Goal: Navigation & Orientation: Find specific page/section

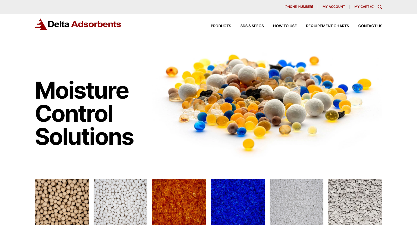
click at [186, 20] on div "Products SDS & SPECS How to Use Requirement Charts Contact Us" at bounding box center [208, 24] width 347 height 11
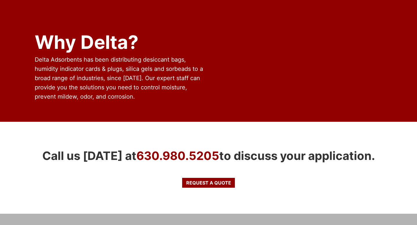
scroll to position [500, 0]
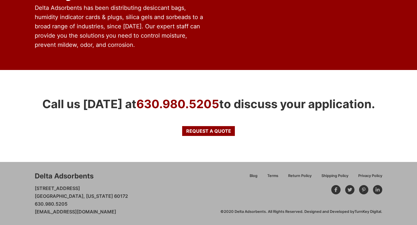
click at [336, 190] on icon at bounding box center [335, 190] width 3 height 5
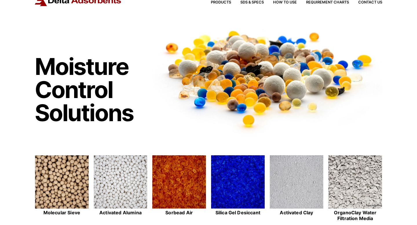
scroll to position [0, 0]
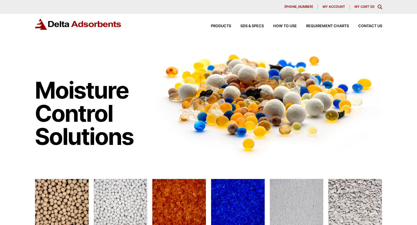
click at [150, 24] on div "Products SDS & SPECS How to Use Requirement Charts Contact Us" at bounding box center [208, 24] width 347 height 11
click at [179, 21] on div "Products SDS & SPECS How to Use Requirement Charts Contact Us" at bounding box center [208, 24] width 347 height 11
click at [216, 25] on span "Products" at bounding box center [221, 26] width 20 height 4
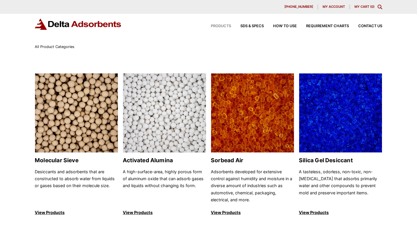
click at [72, 25] on img at bounding box center [78, 24] width 87 height 11
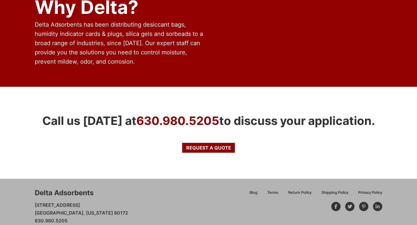
scroll to position [500, 0]
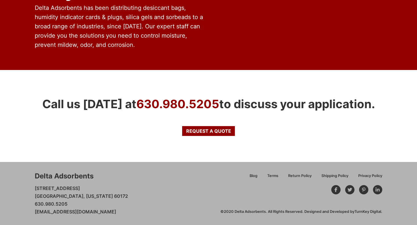
click at [240, 211] on div "©2020 Delta Adsorbents. All Rights Reserved. Designed and Developed by TurnKey …" at bounding box center [301, 211] width 162 height 5
drag, startPoint x: 241, startPoint y: 211, endPoint x: 245, endPoint y: 210, distance: 4.9
click at [245, 210] on div "©2020 Delta Adsorbents. All Rights Reserved. Designed and Developed by TurnKey …" at bounding box center [301, 211] width 162 height 5
copy div "Delta Adsorbents"
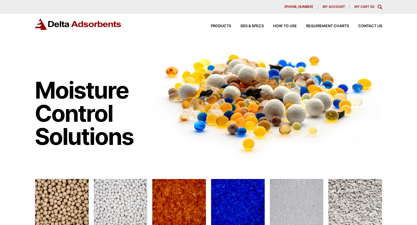
scroll to position [414, 0]
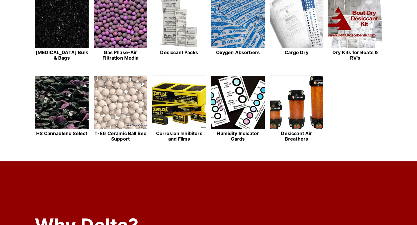
click at [412, 37] on html "Our website has detected that you are using an outdated browser that will preve…" at bounding box center [208, 98] width 417 height 726
click at [416, 38] on html "Our website has detected that you are using an outdated browser that will preve…" at bounding box center [208, 98] width 417 height 726
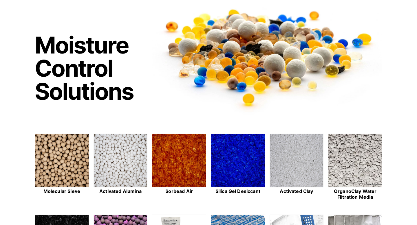
scroll to position [41, 0]
